Goal: Task Accomplishment & Management: Manage account settings

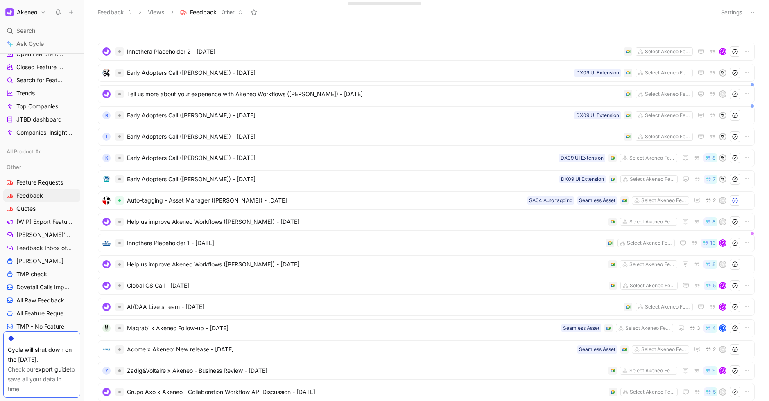
click at [729, 7] on button "Settings" at bounding box center [732, 12] width 29 height 11
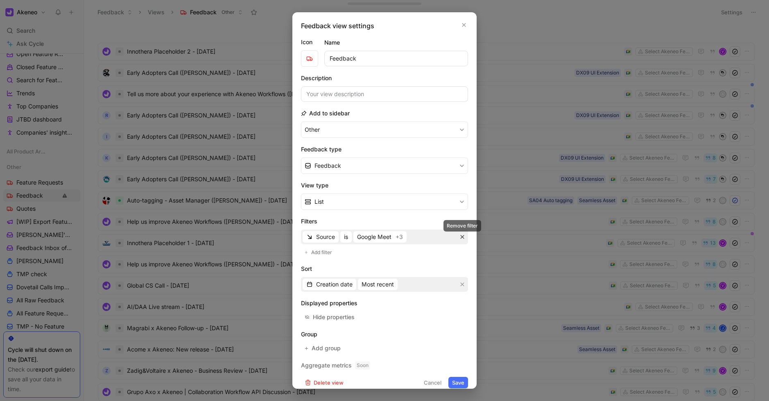
click at [461, 237] on icon "button" at bounding box center [462, 237] width 5 height 5
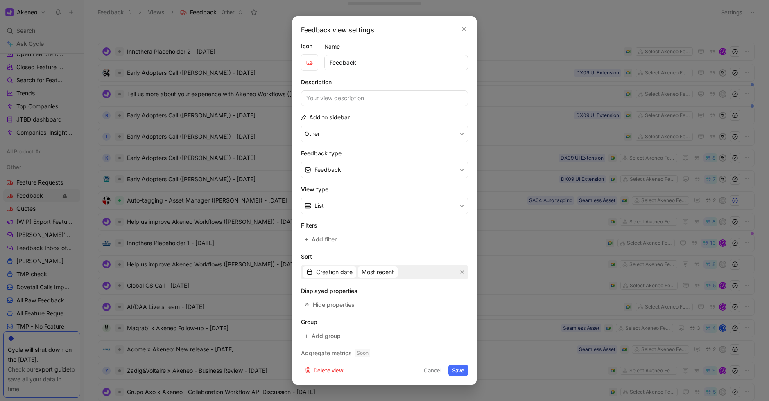
click at [455, 371] on button "Save" at bounding box center [459, 370] width 20 height 11
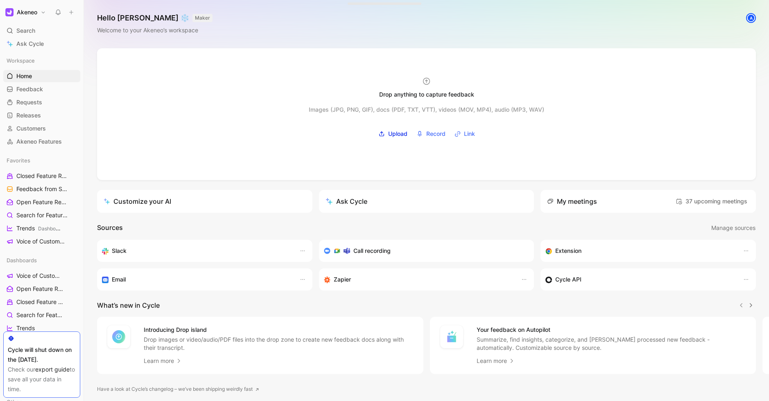
click at [58, 14] on icon at bounding box center [58, 12] width 7 height 7
